Goal: Complete application form

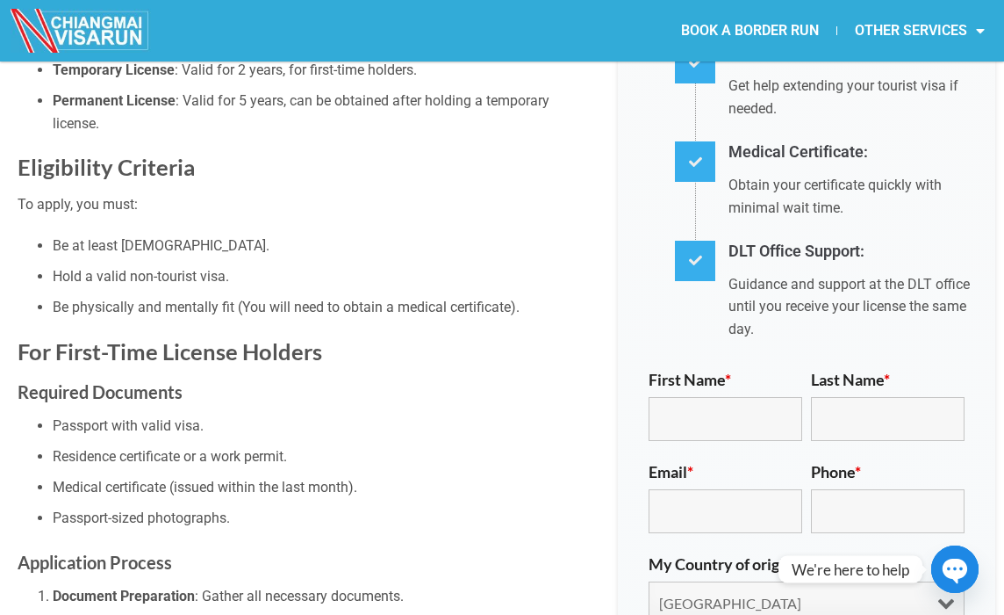
scroll to position [702, 0]
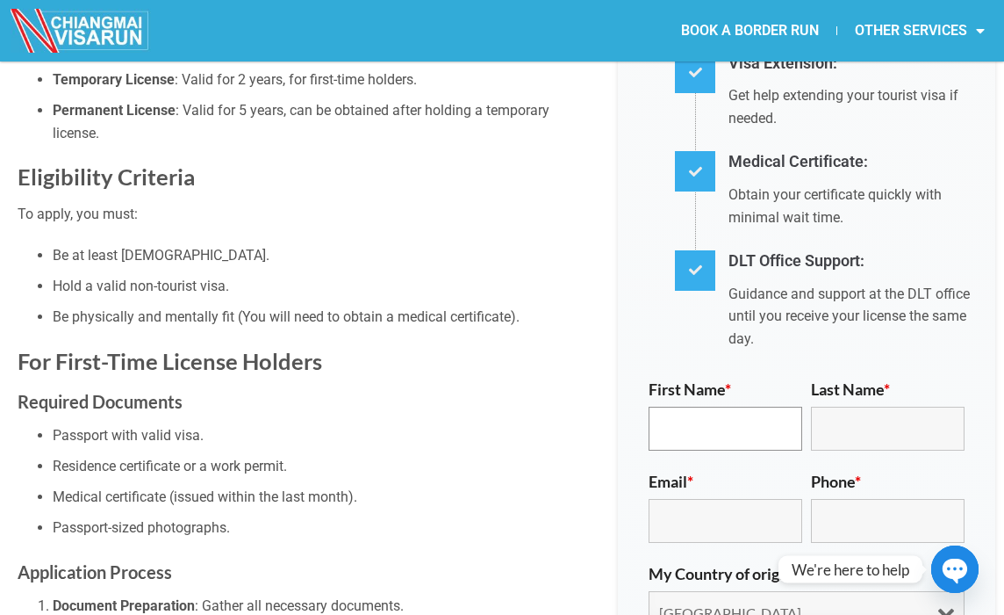
click at [738, 407] on input "First Name *" at bounding box center [726, 429] width 154 height 44
type input "NA DI"
type input "KHIN"
type input "[EMAIL_ADDRESS][DOMAIN_NAME]"
type input "[PHONE_NUMBER]"
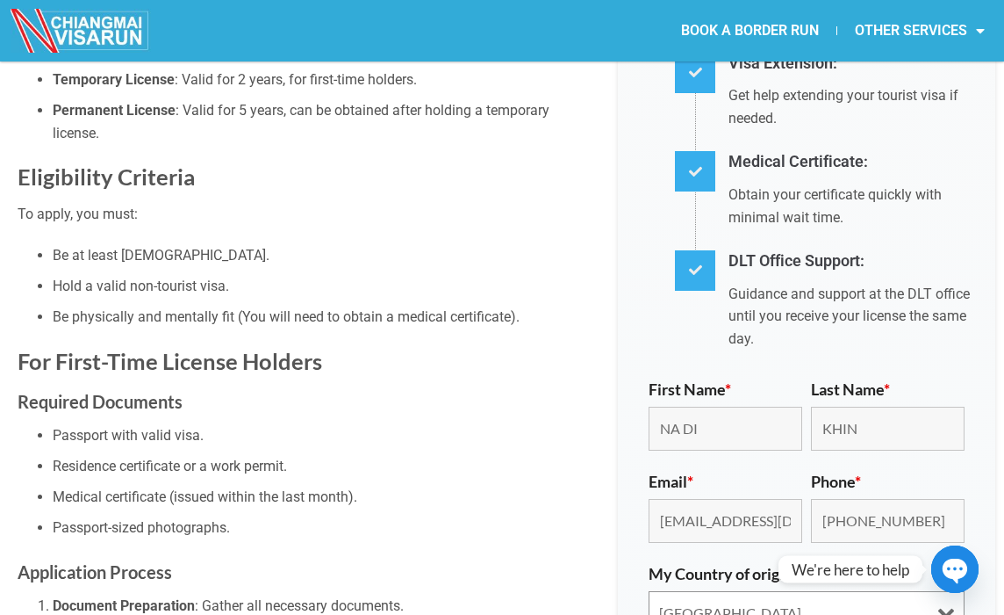
select select "[GEOGRAPHIC_DATA]"
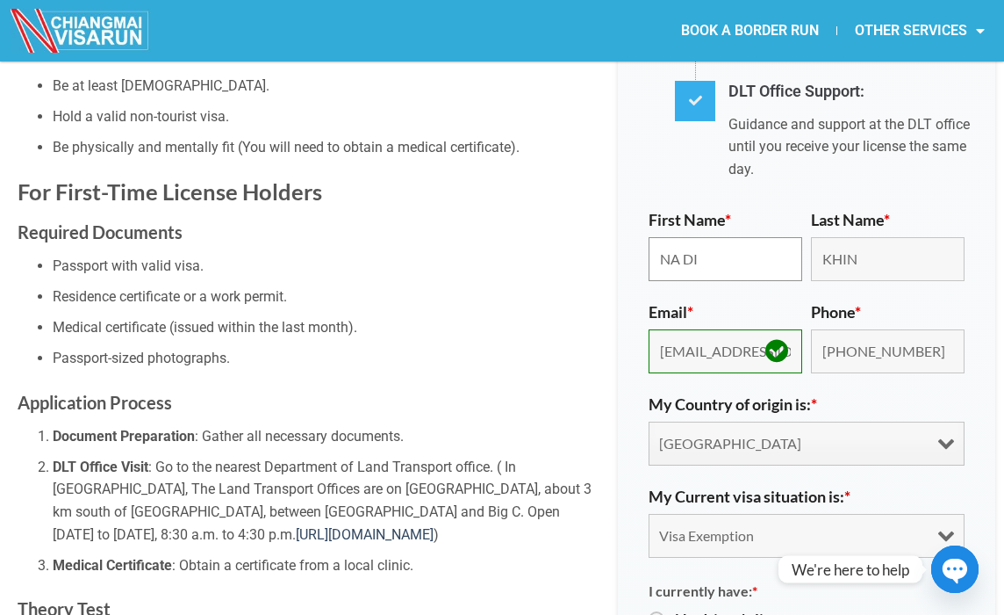
scroll to position [878, 0]
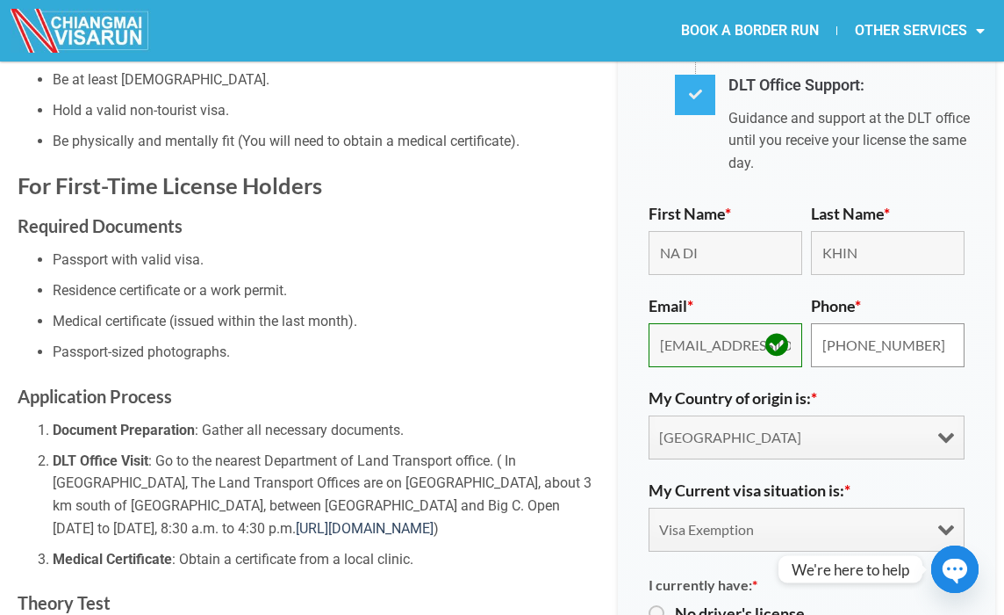
drag, startPoint x: 912, startPoint y: 313, endPoint x: 822, endPoint y: 318, distance: 90.5
click at [822, 323] on input "[PHONE_NUMBER]" at bounding box center [888, 345] width 154 height 44
type input "[PHONE_NUMBER]"
click at [759, 415] on select "[GEOGRAPHIC_DATA] [GEOGRAPHIC_DATA] [GEOGRAPHIC_DATA] [GEOGRAPHIC_DATA] [GEOGRA…" at bounding box center [807, 437] width 316 height 44
select select "{[GEOGRAPHIC_DATA]}"
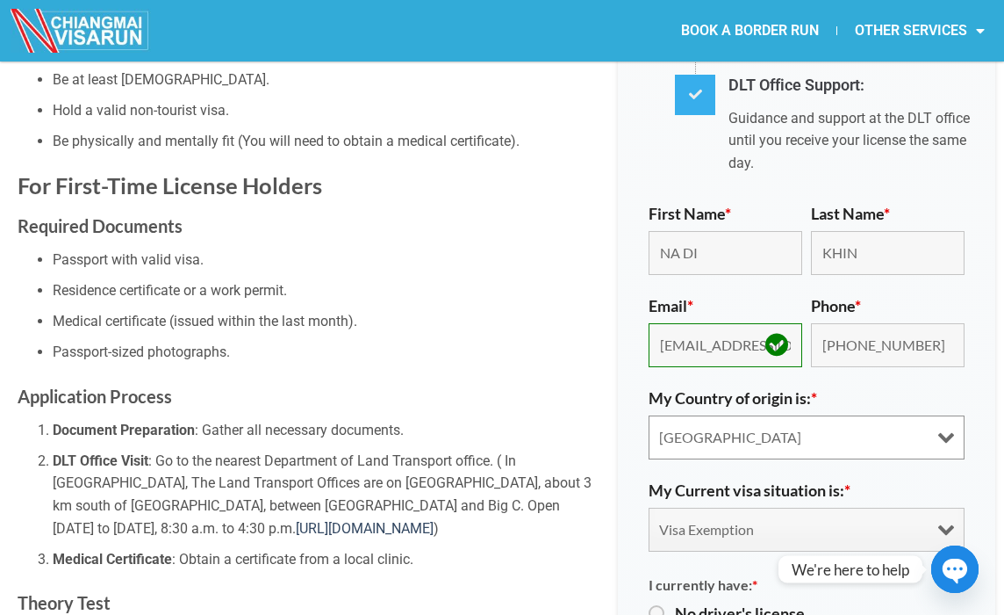
click at [649, 415] on select "[GEOGRAPHIC_DATA] [GEOGRAPHIC_DATA] [GEOGRAPHIC_DATA] [GEOGRAPHIC_DATA] [GEOGRA…" at bounding box center [807, 437] width 316 height 44
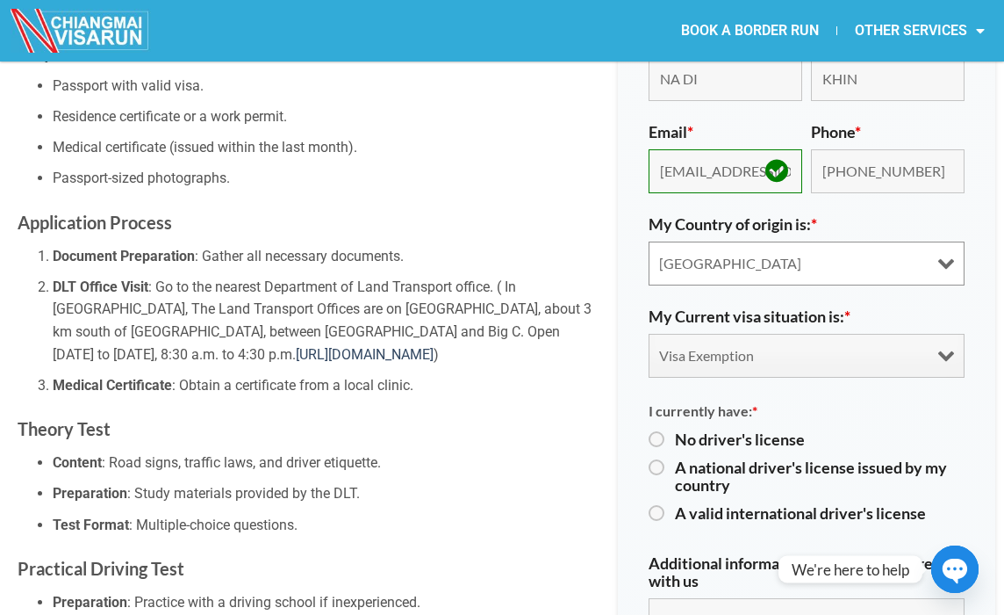
scroll to position [1054, 0]
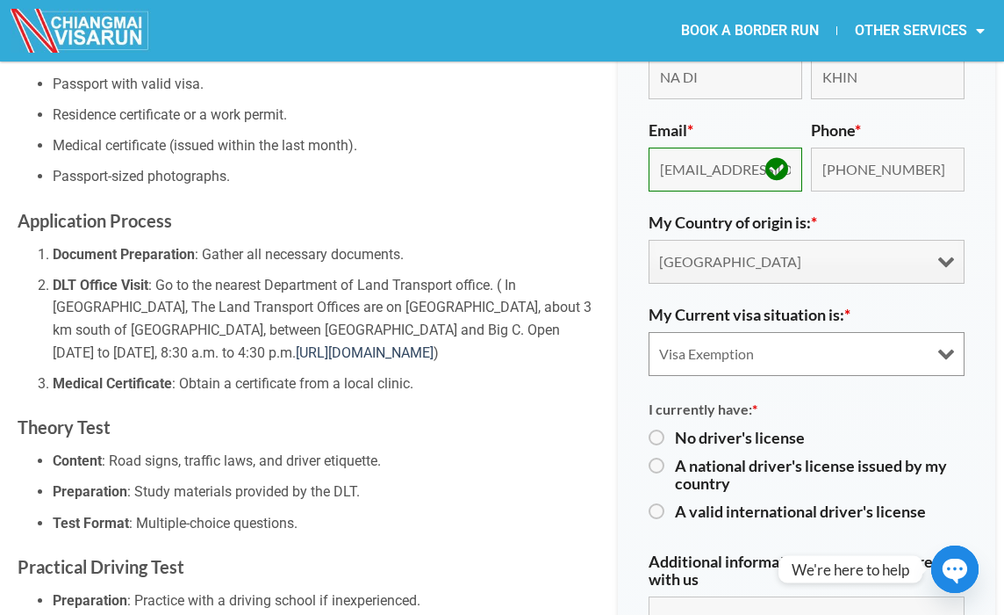
click at [778, 332] on select "Visa Exemption Tourist Visa (SETV/METV) Non 0, Non-B visa" at bounding box center [807, 354] width 316 height 44
select select "choice2"
click at [649, 332] on select "Visa Exemption Tourist Visa (SETV/METV) Non 0, Non-B visa" at bounding box center [807, 354] width 316 height 44
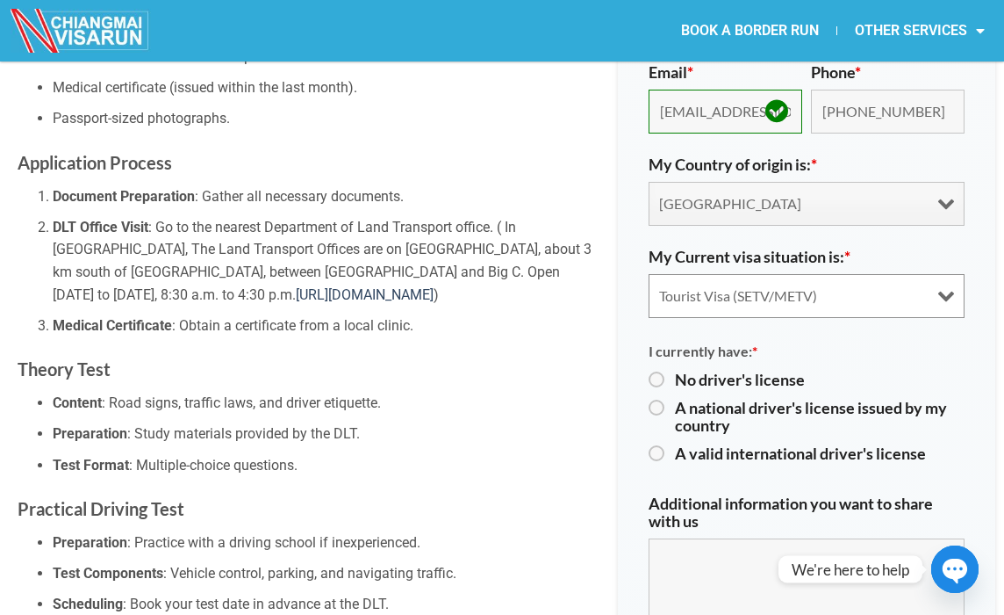
scroll to position [1141, 0]
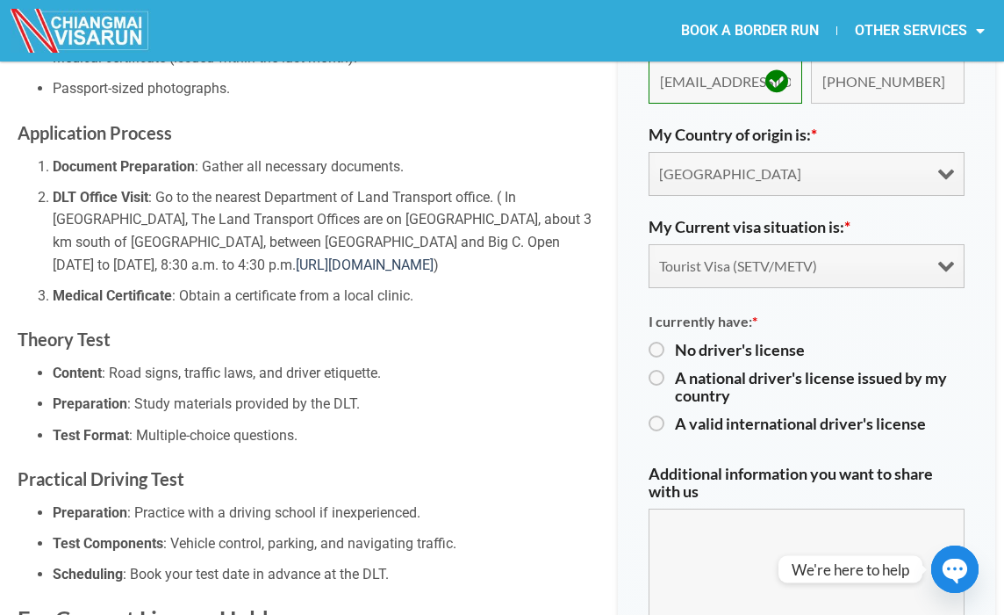
click at [675, 341] on label "No driver's license" at bounding box center [820, 350] width 290 height 18
click at [659, 344] on input "No driver's license" at bounding box center [654, 349] width 11 height 11
radio input "true"
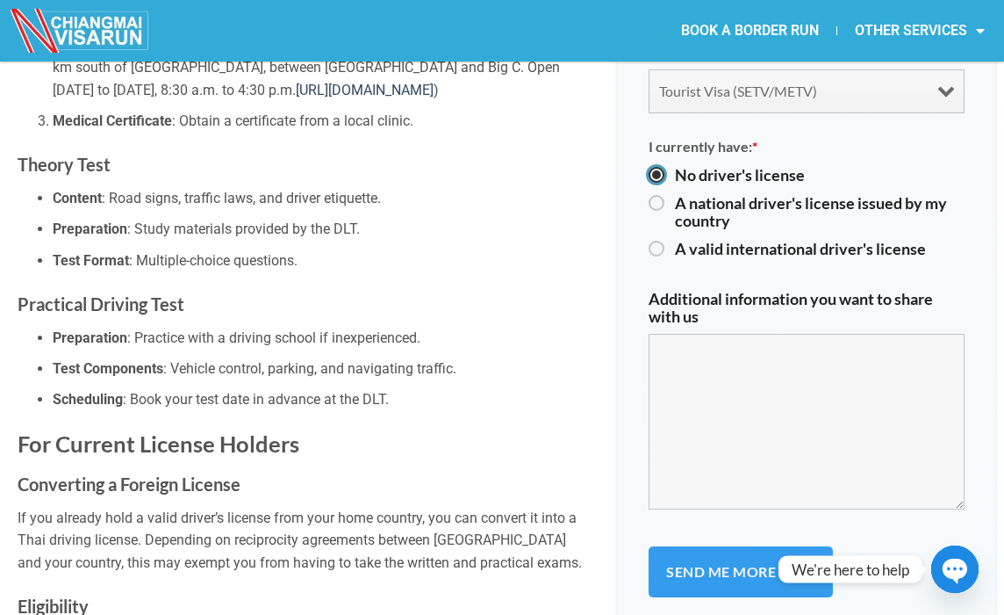
scroll to position [1317, 0]
click at [729, 407] on textarea "Additional information you want to share with us" at bounding box center [807, 421] width 316 height 176
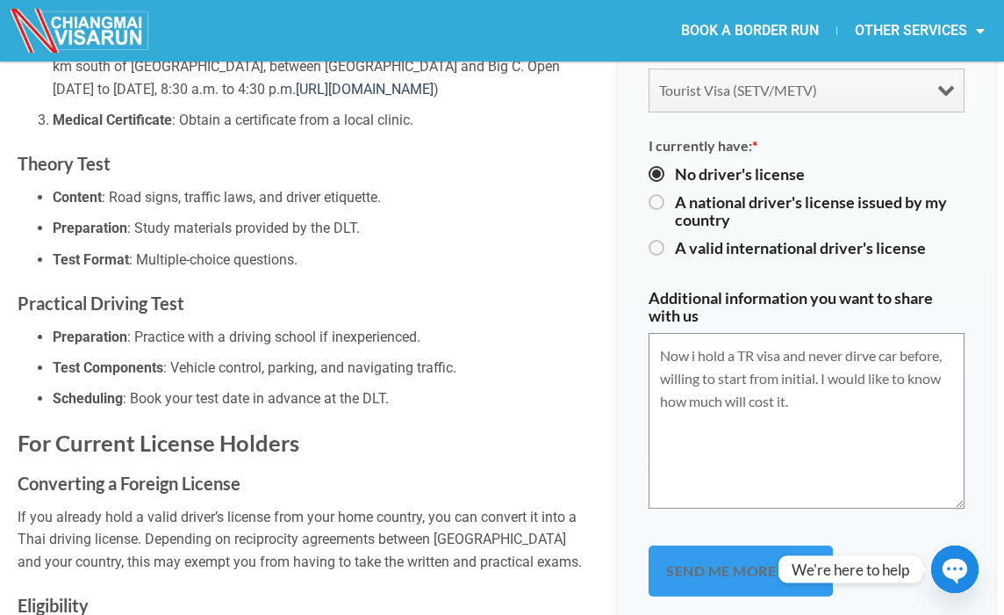
type textarea "Now i hold a TR visa and never dirve car before, willing to start from initial.…"
click at [738, 545] on input "Send me more info" at bounding box center [741, 570] width 184 height 51
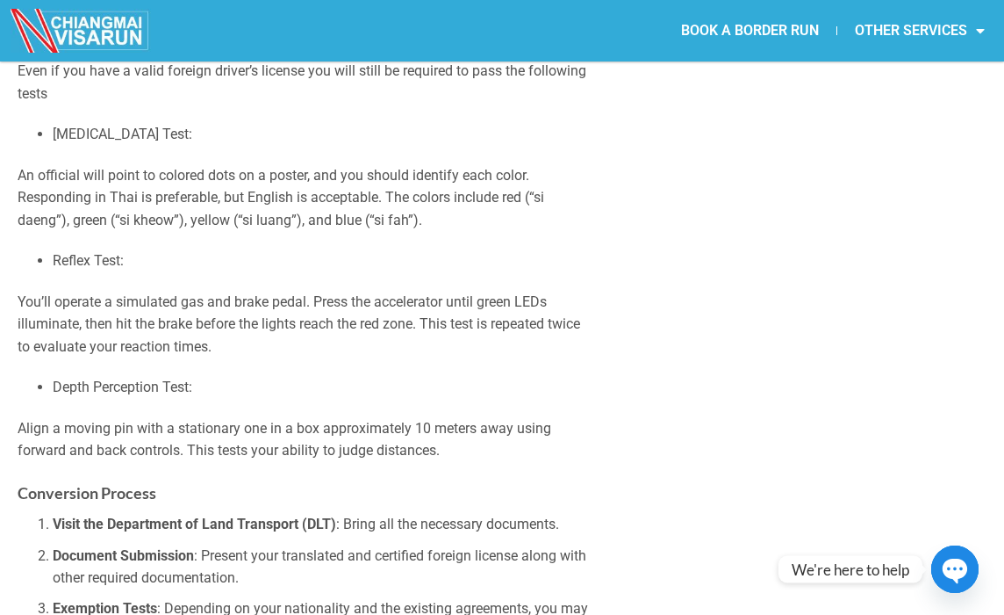
scroll to position [2234, 0]
